Goal: Task Accomplishment & Management: Use online tool/utility

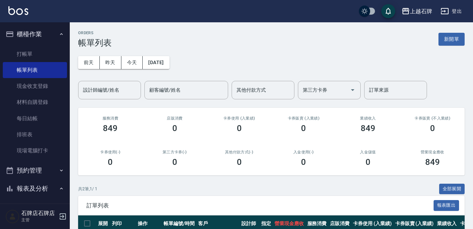
scroll to position [69, 0]
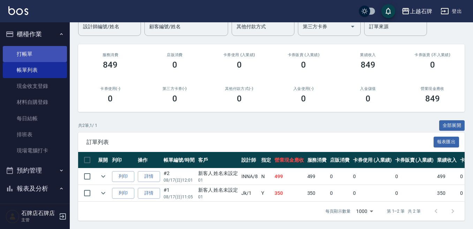
click at [27, 54] on link "打帳單" at bounding box center [35, 54] width 64 height 16
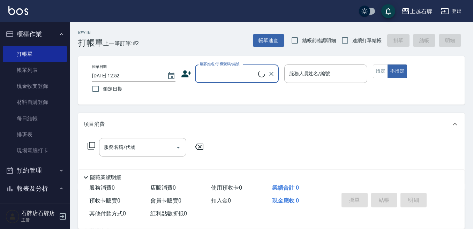
click at [246, 77] on input "顧客姓名/手機號碼/編號" at bounding box center [228, 74] width 60 height 12
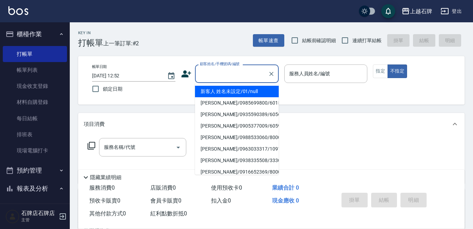
click at [262, 92] on li "新客人 姓名未設定/01/null" at bounding box center [237, 92] width 84 height 12
type input "1"
type input "新客人 姓名未設定/01/null"
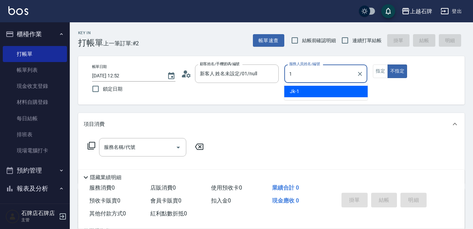
click at [336, 87] on div "Jk -1" at bounding box center [326, 92] width 83 height 12
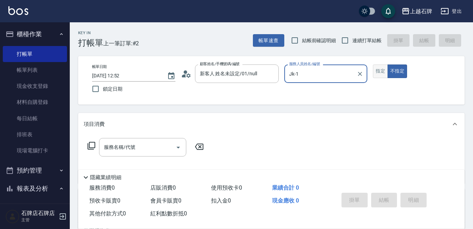
type input "Jk-1"
click at [385, 68] on button "指定" at bounding box center [380, 72] width 15 height 14
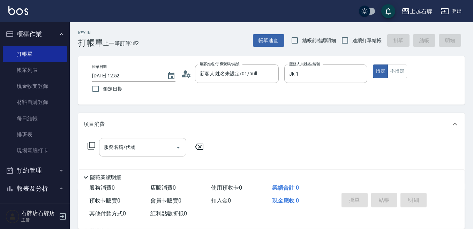
click at [147, 143] on input "服務名稱/代號" at bounding box center [137, 147] width 71 height 12
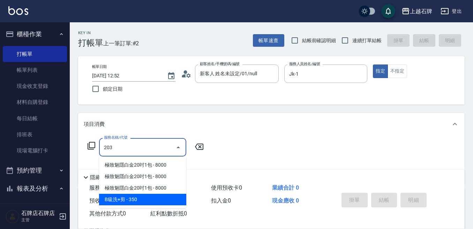
click at [148, 198] on span "B級洗+剪 - 350" at bounding box center [142, 200] width 87 height 12
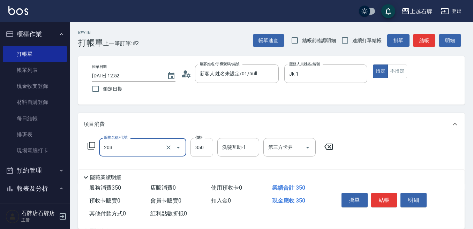
click at [210, 147] on input "350" at bounding box center [202, 147] width 23 height 19
type input "B級洗+剪(203)"
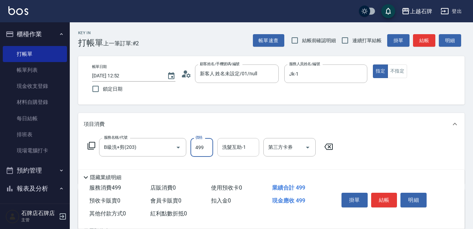
type input "499"
click at [241, 151] on input "洗髮互助-1" at bounding box center [239, 147] width 36 height 12
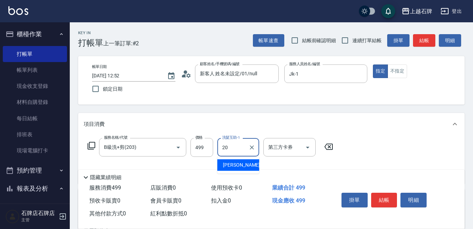
click at [243, 163] on div "[PERSON_NAME] -20" at bounding box center [239, 166] width 42 height 12
type input "[PERSON_NAME]-20"
click at [392, 199] on button "結帳" at bounding box center [384, 200] width 26 height 15
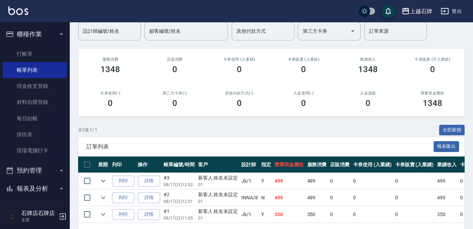
scroll to position [70, 0]
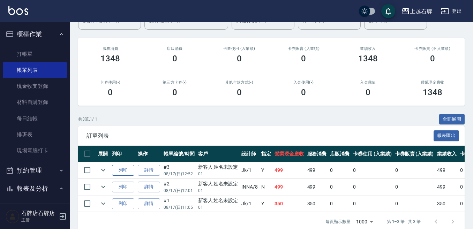
click at [116, 173] on button "列印" at bounding box center [123, 170] width 22 height 11
click at [27, 56] on link "打帳單" at bounding box center [35, 54] width 64 height 16
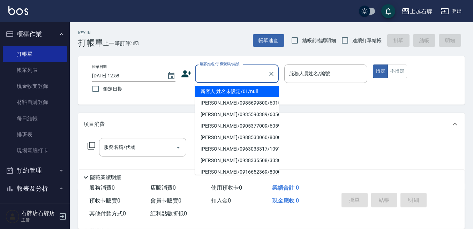
click at [249, 76] on input "顧客姓名/手機號碼/編號" at bounding box center [231, 74] width 67 height 12
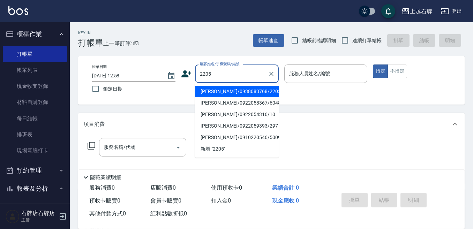
click at [253, 95] on li "[PERSON_NAME]/0938083768/2205" at bounding box center [237, 92] width 84 height 12
type input "[PERSON_NAME]/0938083768/2205"
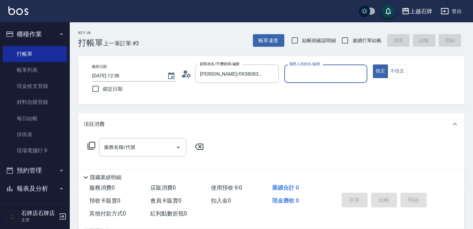
click at [334, 75] on input "服務人員姓名/編號" at bounding box center [326, 74] width 77 height 12
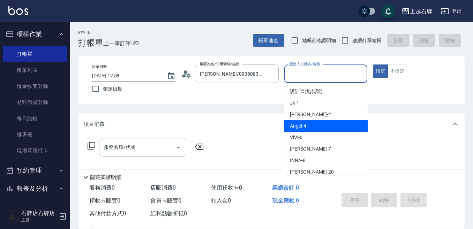
click at [332, 126] on div "[PERSON_NAME] -4" at bounding box center [326, 126] width 83 height 12
type input "[PERSON_NAME]-4"
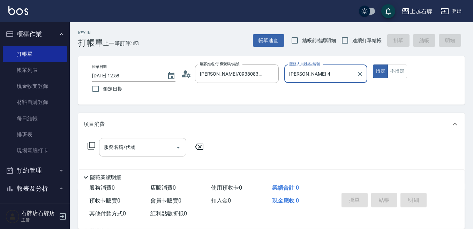
click at [155, 148] on input "服務名稱/代號" at bounding box center [137, 147] width 71 height 12
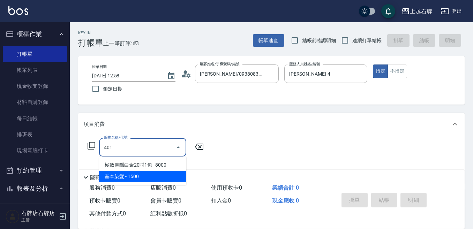
click at [151, 175] on span "基本染髮 - 1500" at bounding box center [142, 177] width 87 height 12
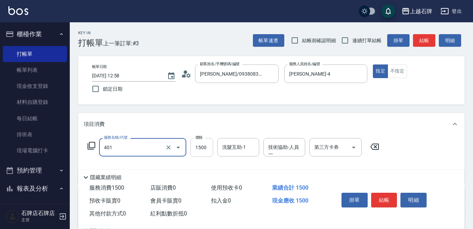
type input "基本染髮(401)"
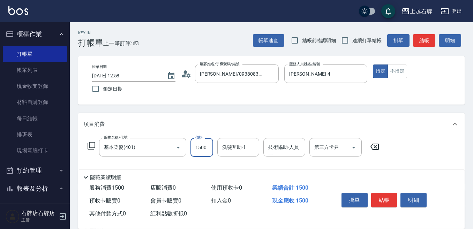
click at [203, 147] on input "1500" at bounding box center [202, 147] width 23 height 19
type input "2000"
click at [391, 196] on button "結帳" at bounding box center [384, 200] width 26 height 15
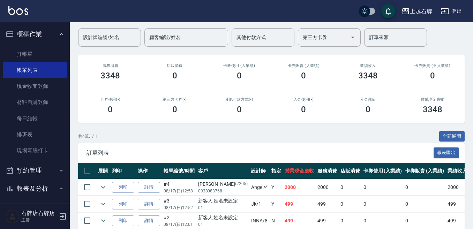
scroll to position [70, 0]
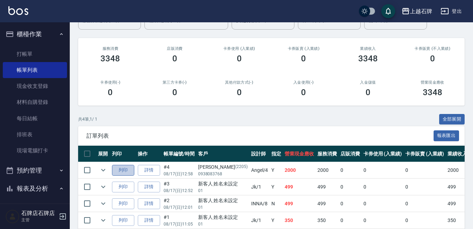
click at [120, 171] on button "列印" at bounding box center [123, 170] width 22 height 11
